Goal: Information Seeking & Learning: Find specific fact

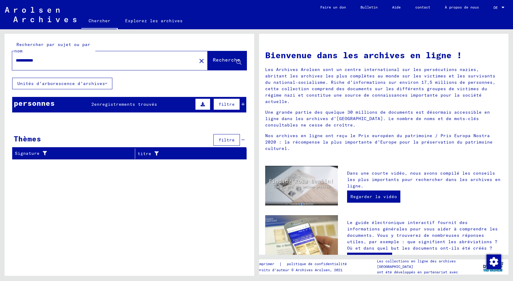
click at [37, 104] on font "personnes" at bounding box center [34, 102] width 41 height 9
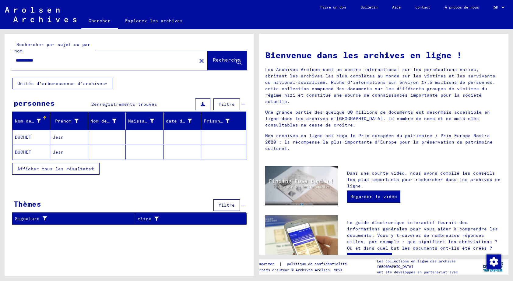
click at [28, 136] on font "DUCHET" at bounding box center [23, 136] width 16 height 5
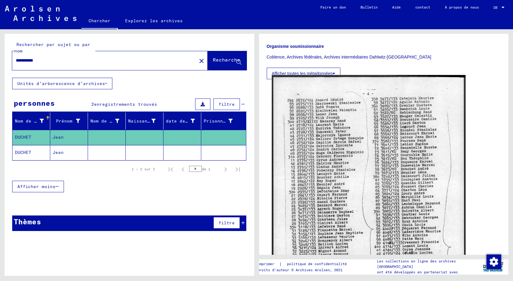
scroll to position [152, 0]
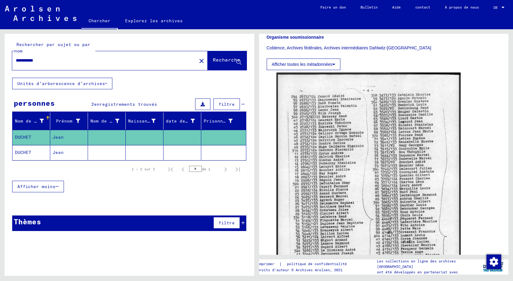
click at [22, 151] on font "DUCHET" at bounding box center [23, 151] width 16 height 5
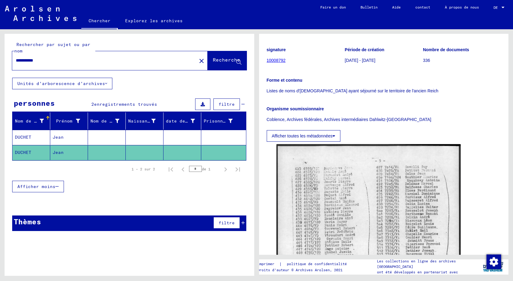
scroll to position [91, 0]
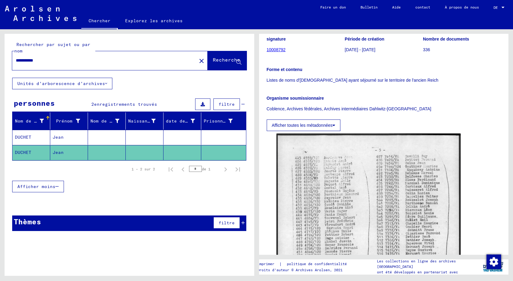
click at [330, 125] on font "Afficher toutes les métadonnées" at bounding box center [302, 125] width 61 height 5
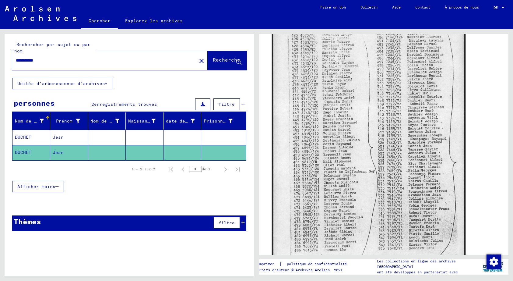
scroll to position [274, 0]
